Goal: Information Seeking & Learning: Learn about a topic

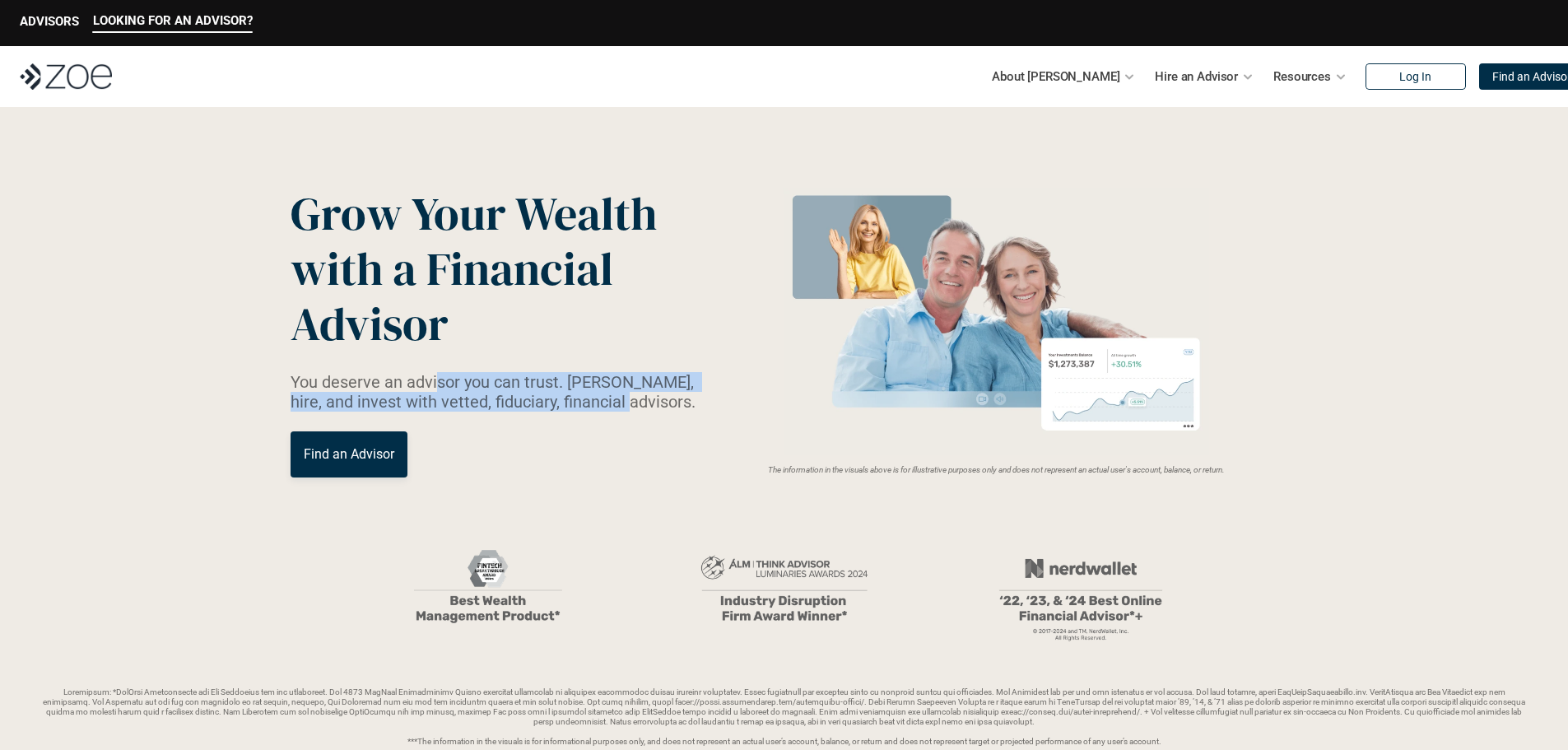
drag, startPoint x: 438, startPoint y: 385, endPoint x: 629, endPoint y: 404, distance: 191.9
click at [629, 404] on p "You deserve an advisor you can trust. [PERSON_NAME], hire, and invest with vett…" at bounding box center [503, 392] width 425 height 40
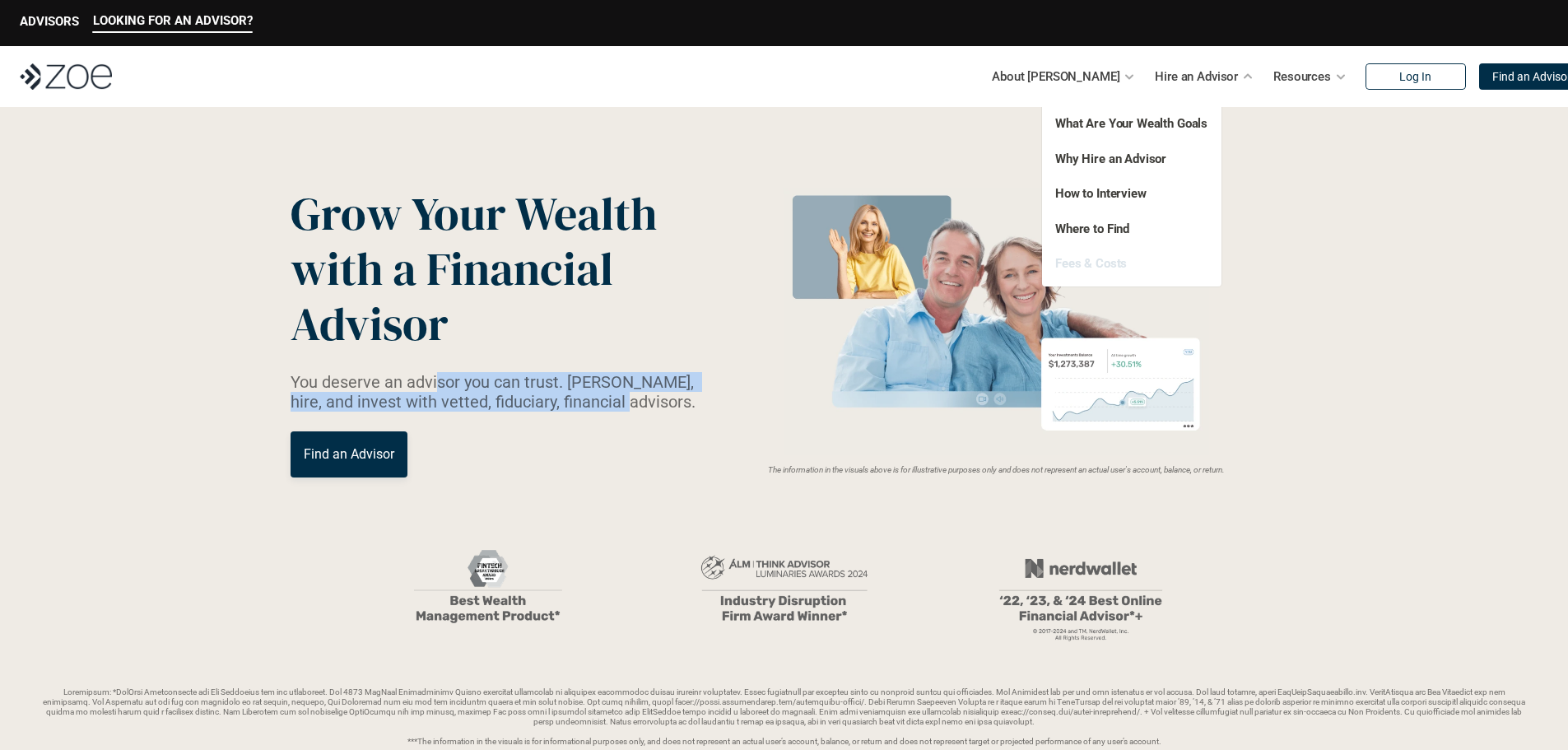
click at [1122, 265] on link "Fees & Costs" at bounding box center [1091, 263] width 71 height 14
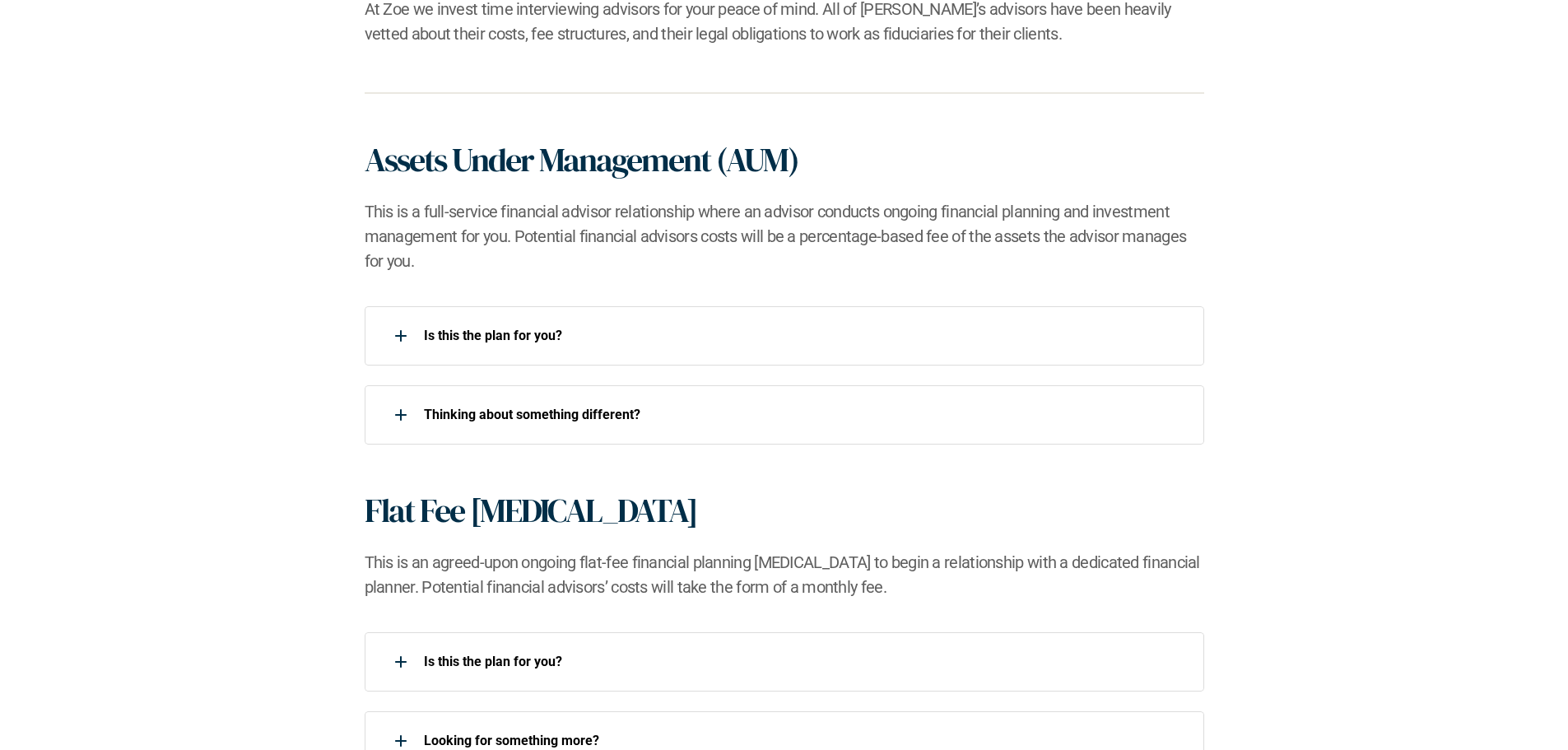
scroll to position [1070, 0]
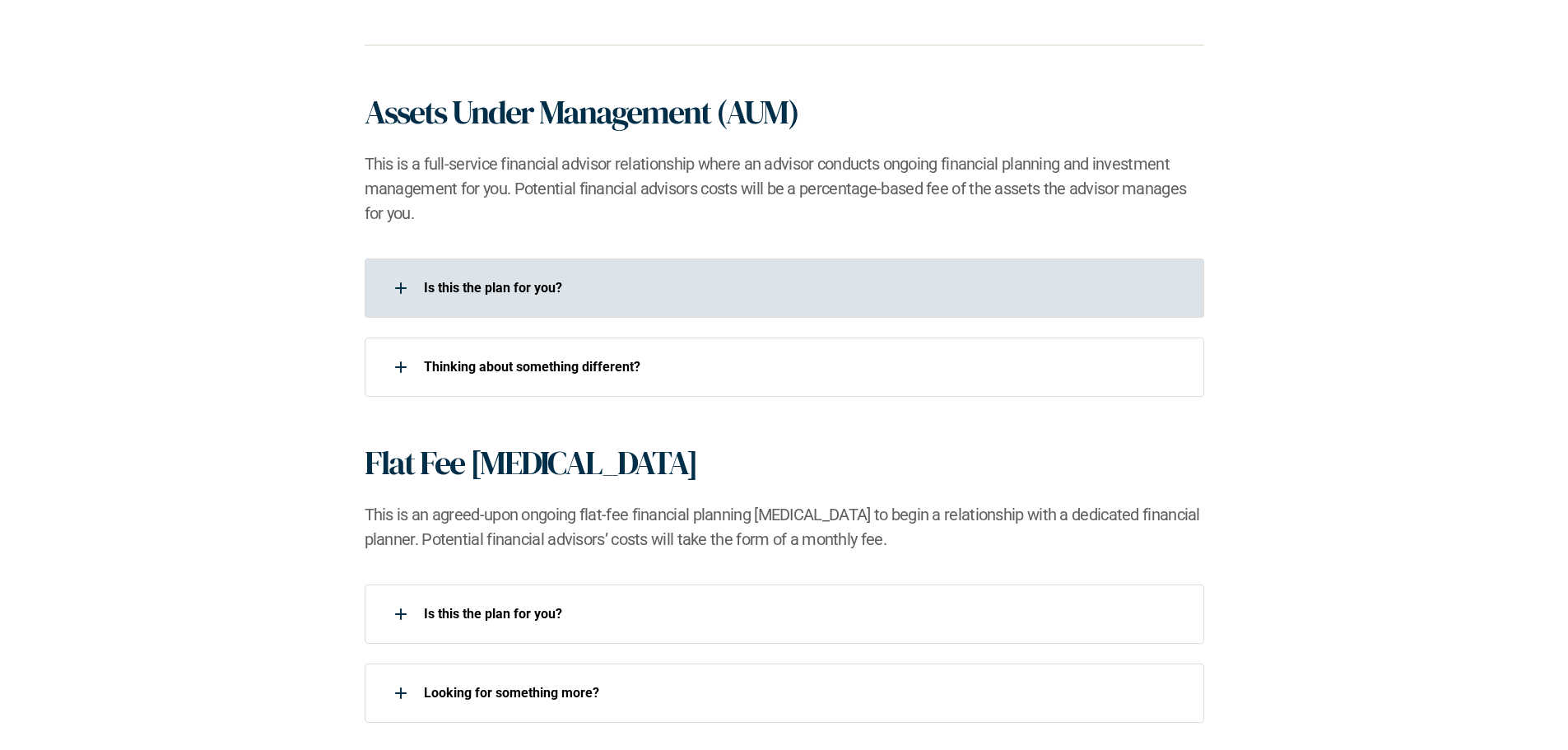
click at [512, 290] on p "Is this the plan for you?​" at bounding box center [803, 288] width 759 height 15
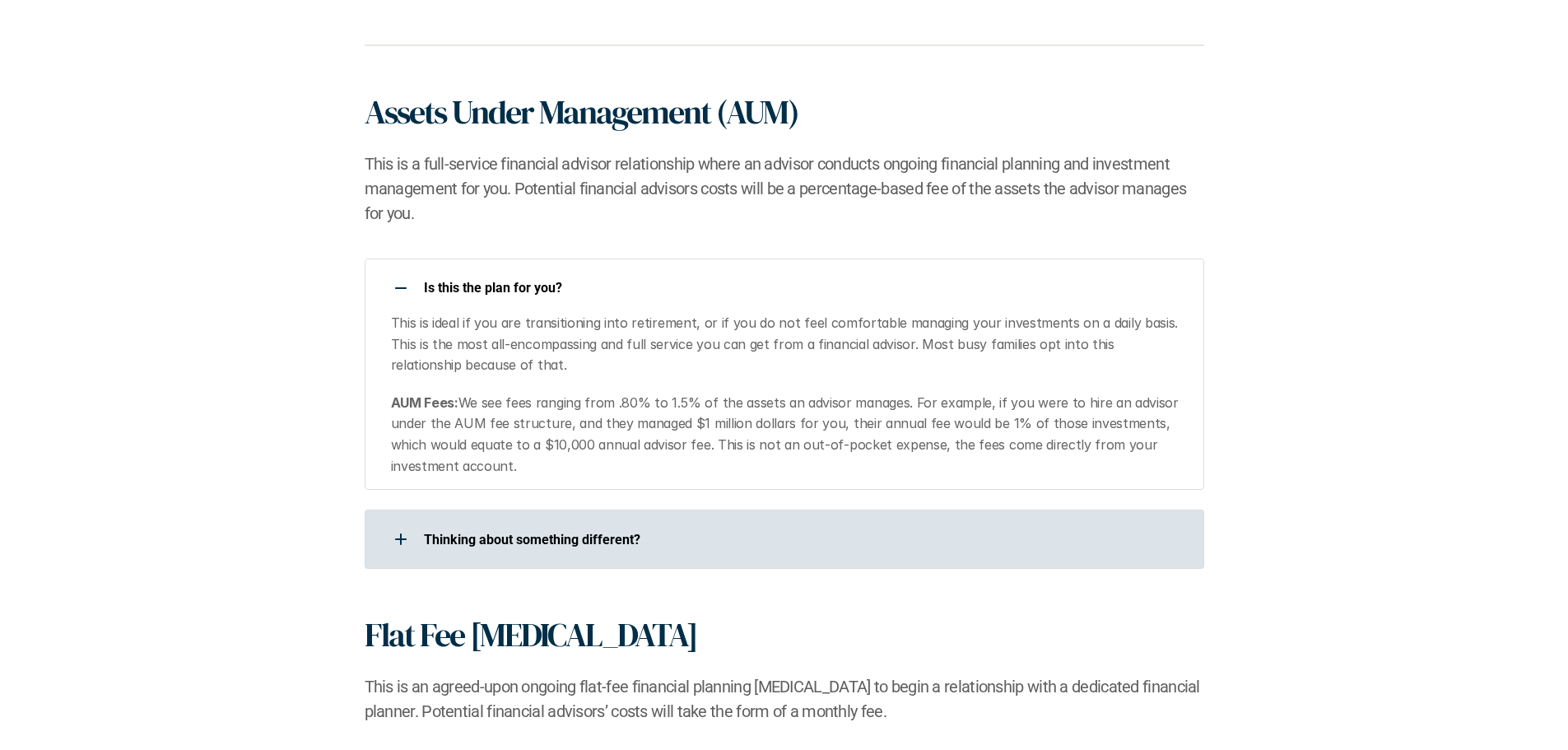
click at [654, 532] on p "​Thinking about something different?​" at bounding box center [803, 539] width 759 height 15
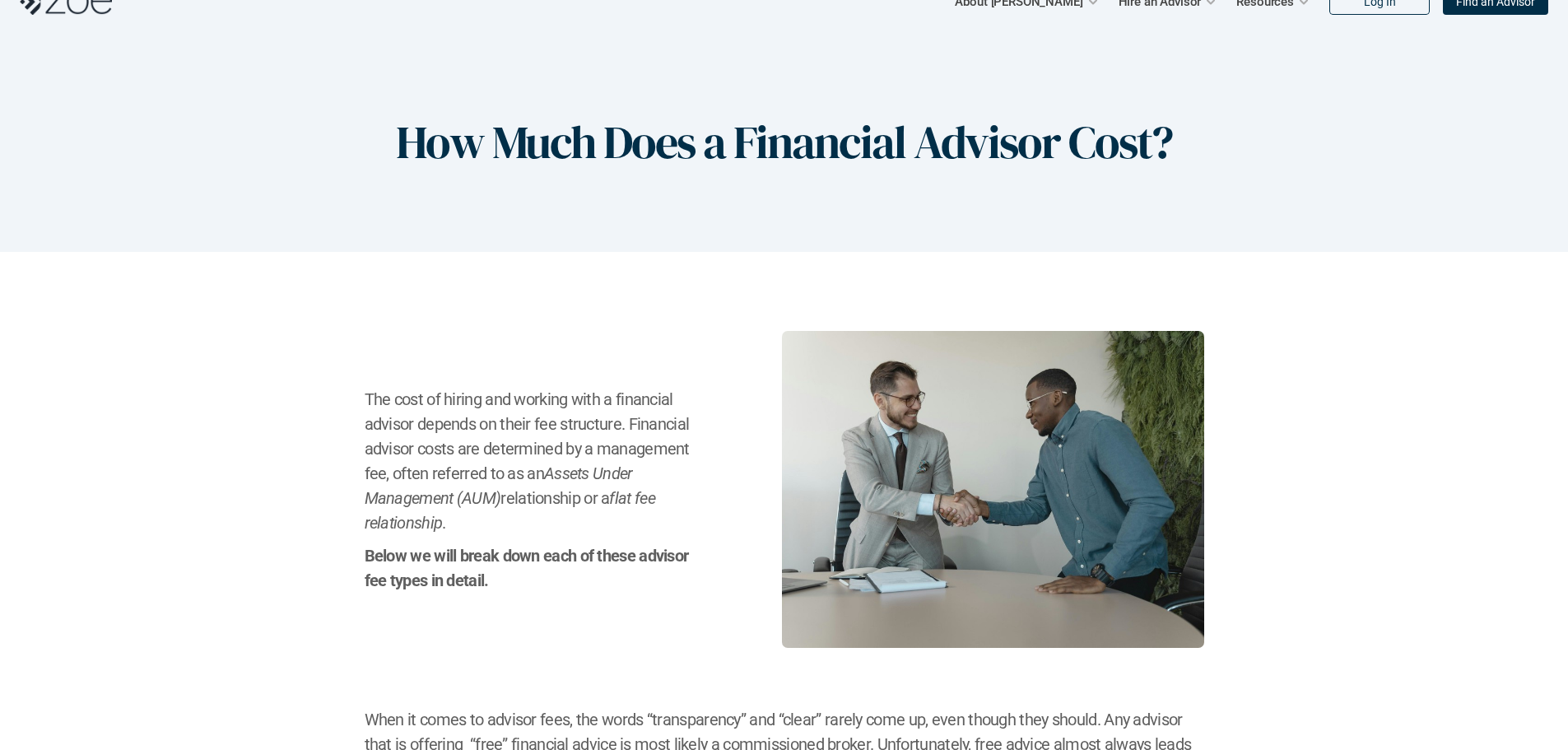
scroll to position [0, 0]
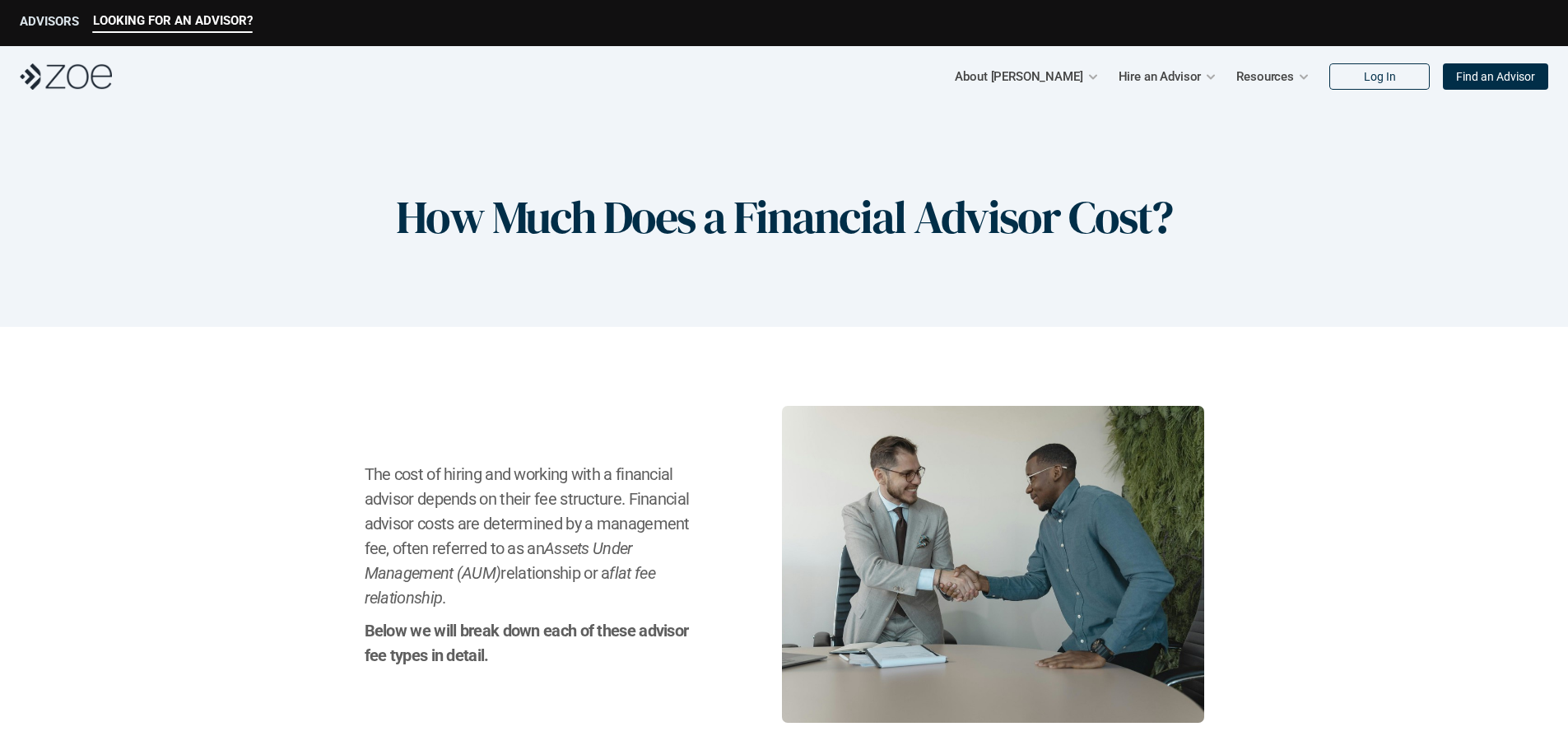
click at [49, 23] on p "ADVISORS" at bounding box center [50, 21] width 60 height 14
